Goal: Navigation & Orientation: Find specific page/section

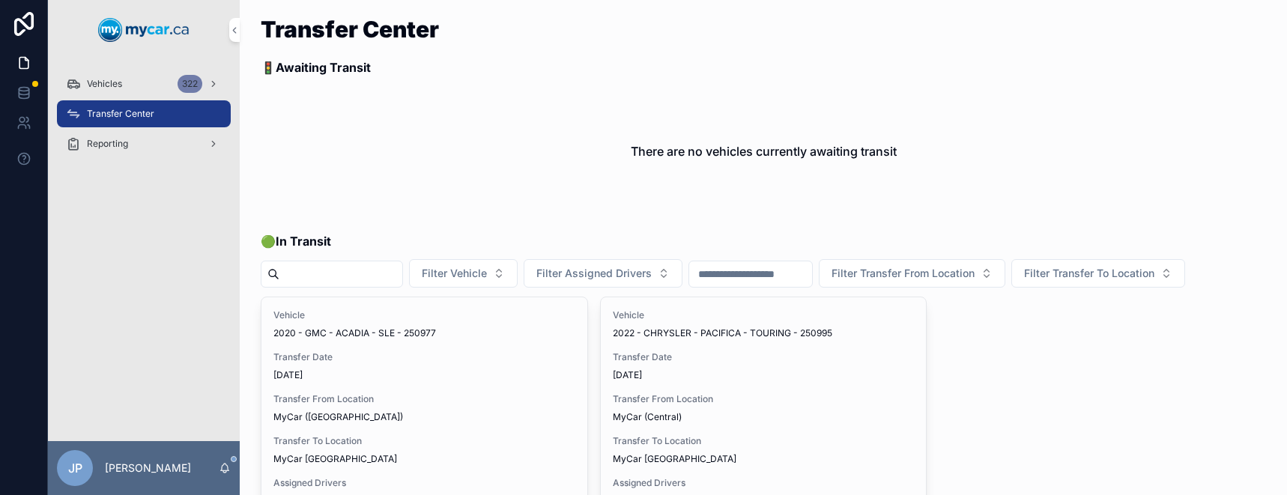
click at [129, 112] on span "Transfer Center" at bounding box center [120, 114] width 67 height 12
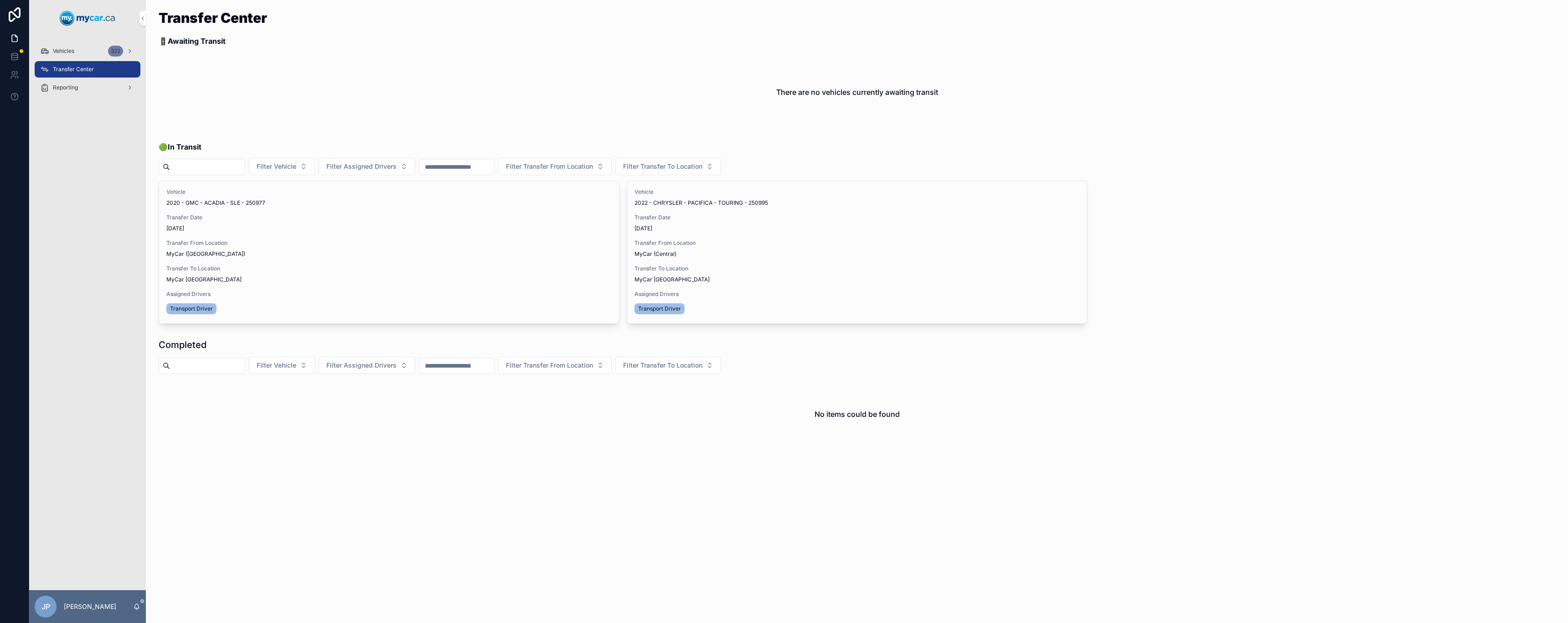
click at [61, 55] on div "Vehicles 322" at bounding box center [88, 51] width 95 height 15
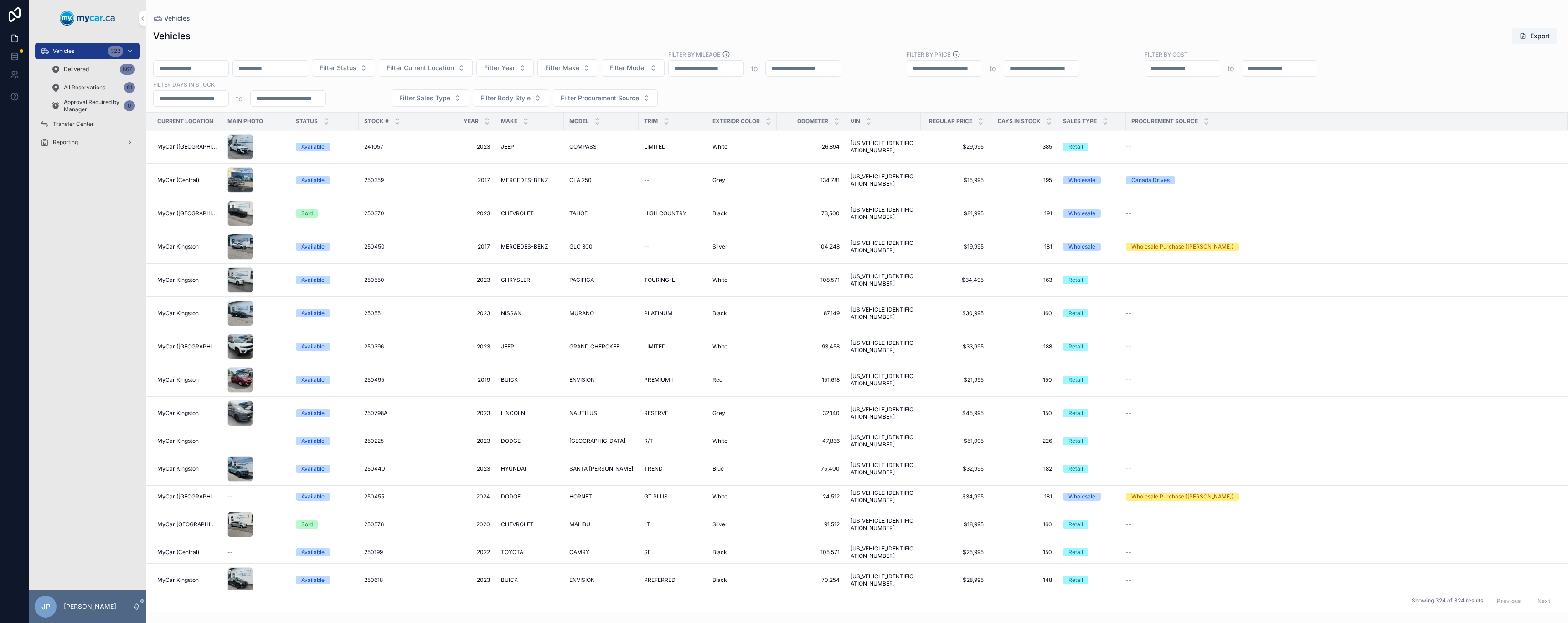
click at [85, 70] on span "Delivered" at bounding box center [76, 69] width 25 height 7
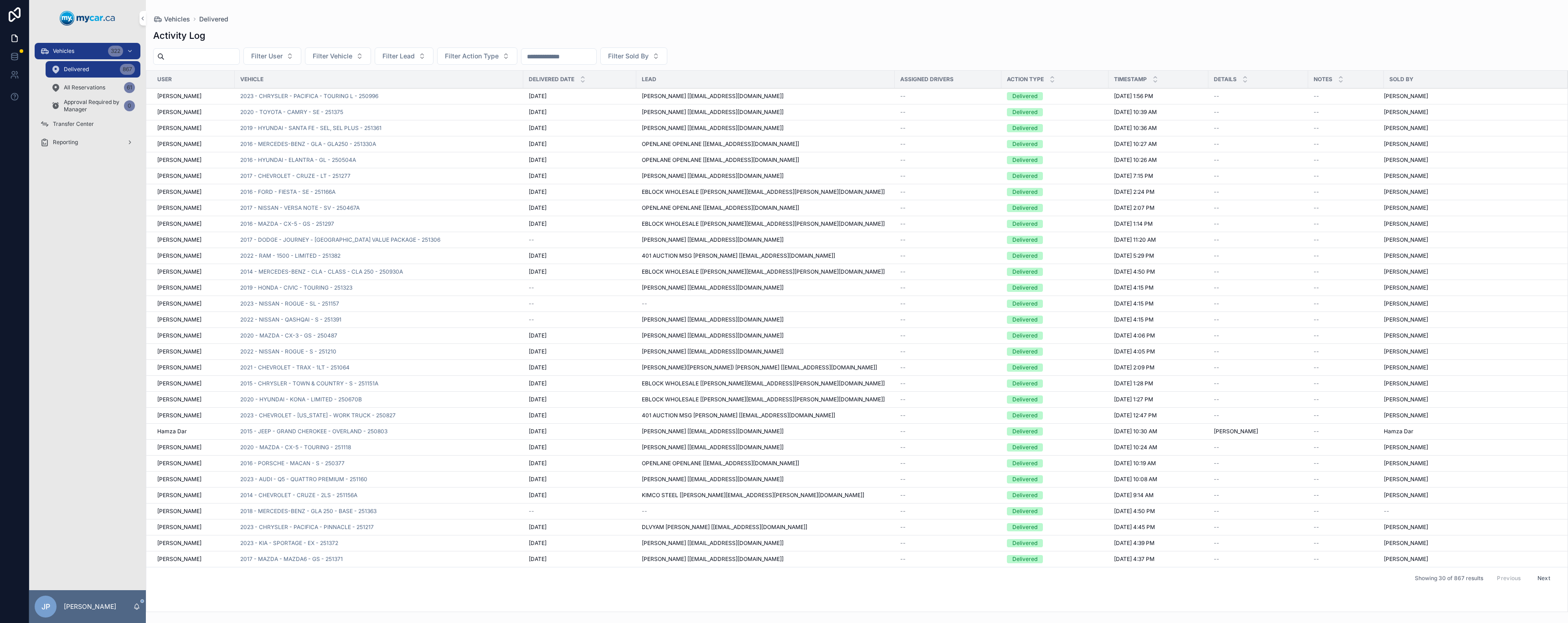
click at [88, 74] on div "Delivered 867" at bounding box center [93, 69] width 84 height 15
click at [98, 94] on div "All Reservations 61" at bounding box center [93, 88] width 84 height 15
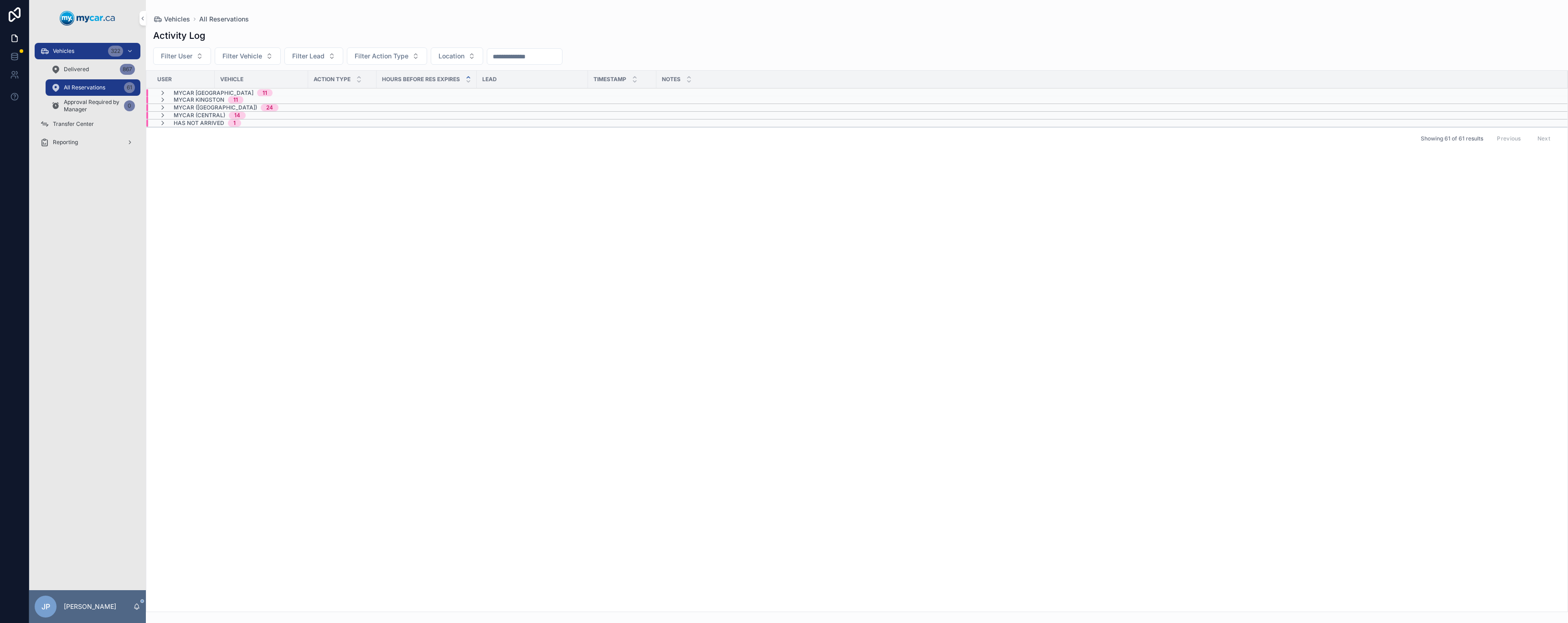
click at [188, 99] on span "MyCar Kingston" at bounding box center [198, 100] width 51 height 7
